Goal: Task Accomplishment & Management: Manage account settings

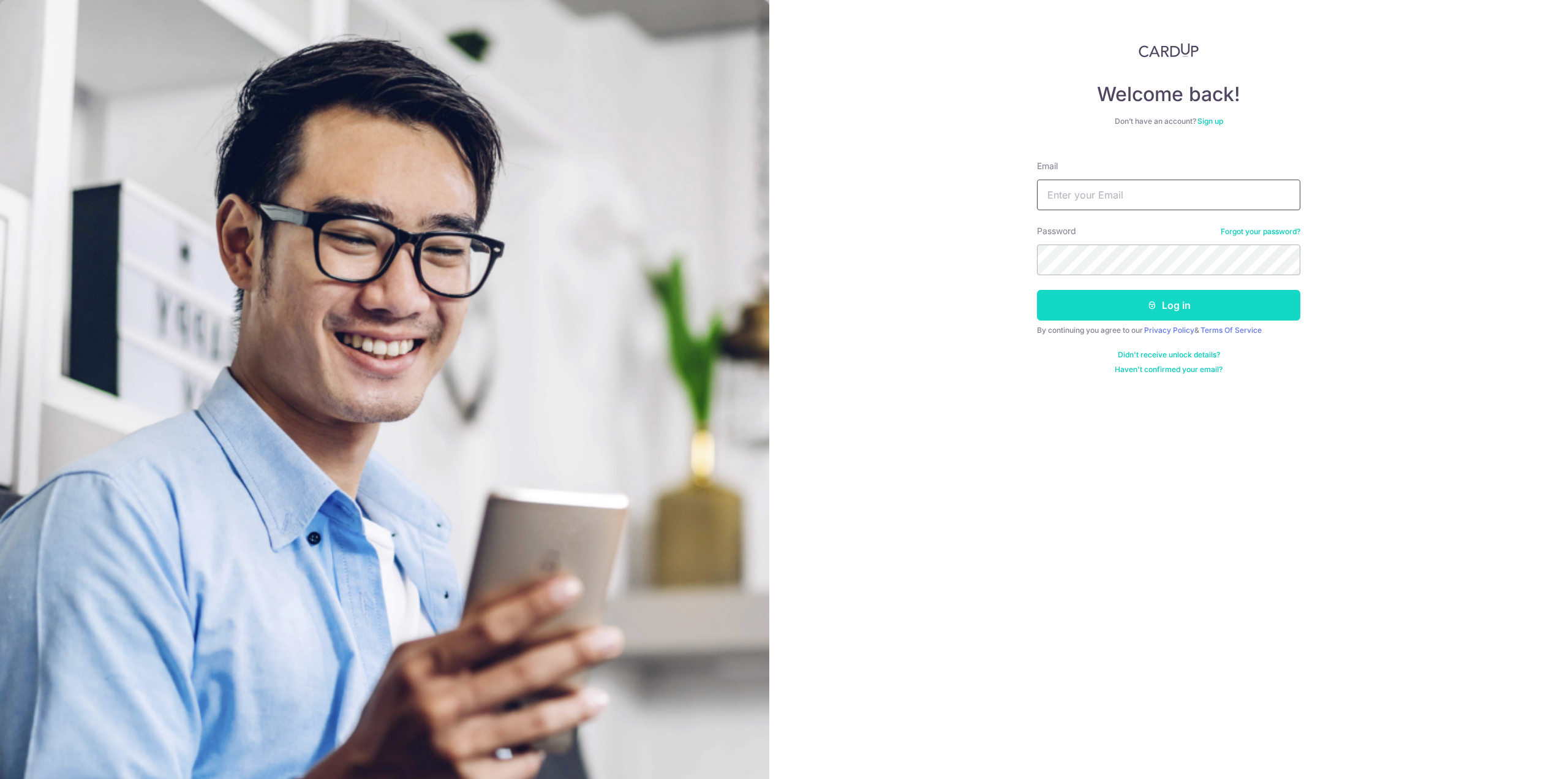
type input "[PERSON_NAME][EMAIL_ADDRESS][DOMAIN_NAME]"
click at [1111, 309] on button "Log in" at bounding box center [1168, 305] width 263 height 31
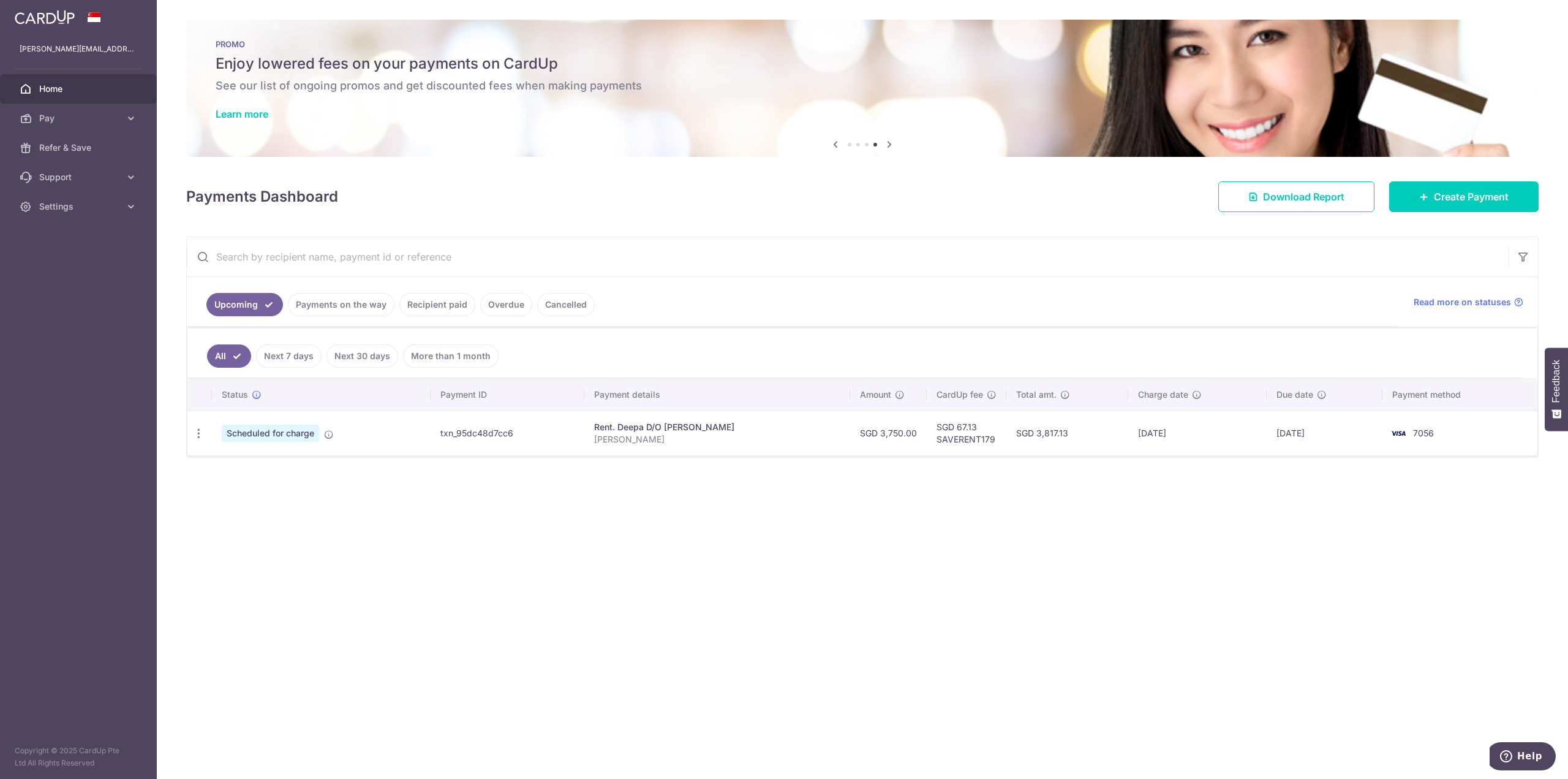
click at [880, 521] on div "× Pause Schedule Pause all future payments in this series Pause just this one p…" at bounding box center [862, 390] width 1411 height 779
